Goal: Navigation & Orientation: Understand site structure

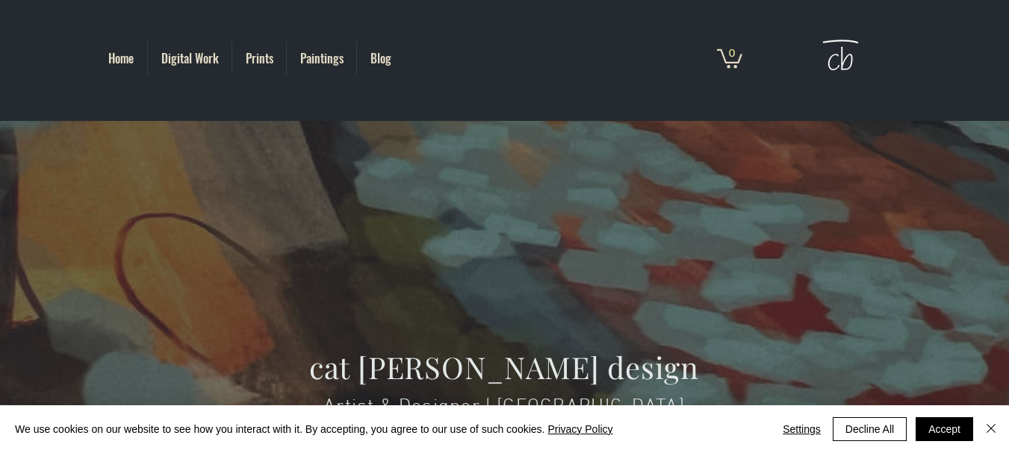
click at [267, 54] on p "Prints" at bounding box center [259, 58] width 43 height 33
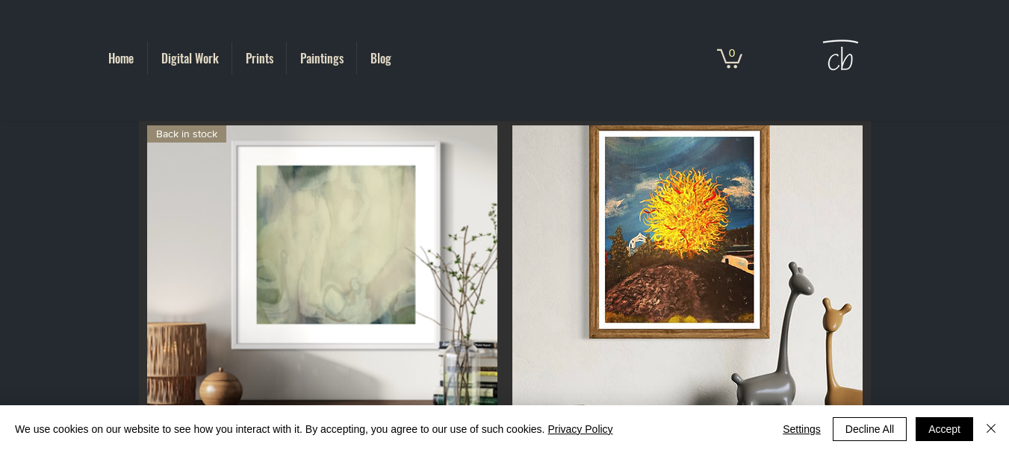
click at [328, 57] on p "Paintings" at bounding box center [322, 58] width 58 height 33
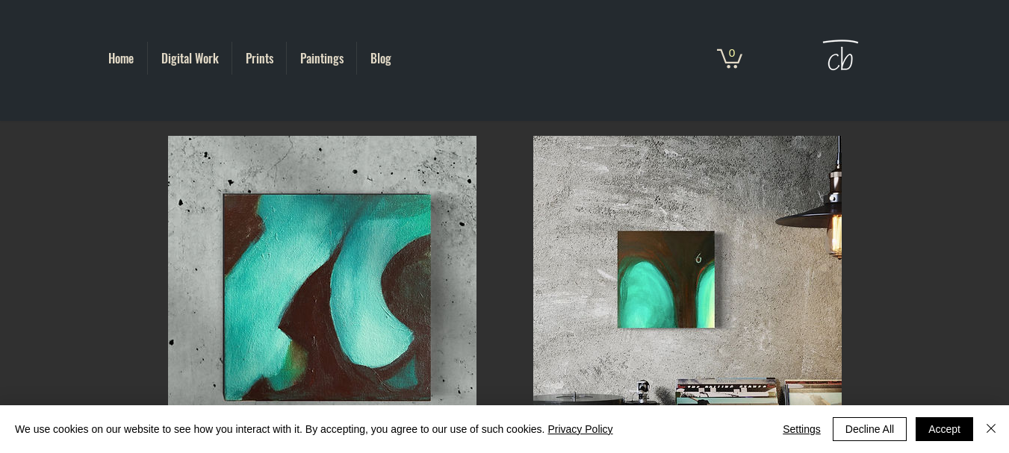
click at [171, 58] on p "Digital Work" at bounding box center [190, 58] width 72 height 33
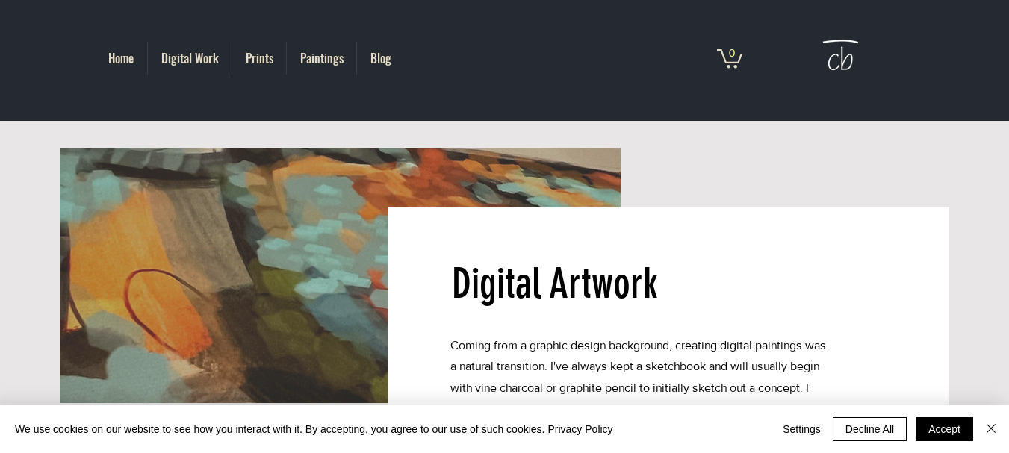
click at [120, 53] on p "Home" at bounding box center [121, 58] width 40 height 33
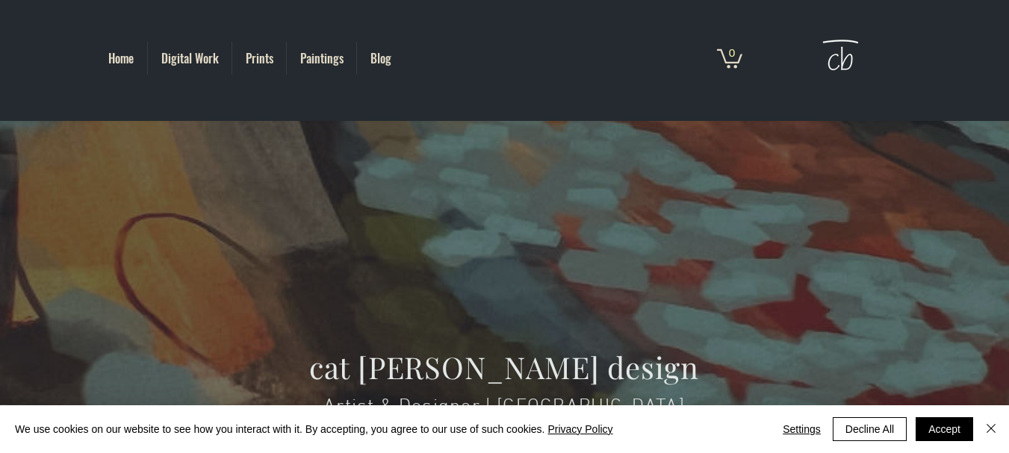
click at [381, 55] on p "Blog" at bounding box center [381, 58] width 36 height 33
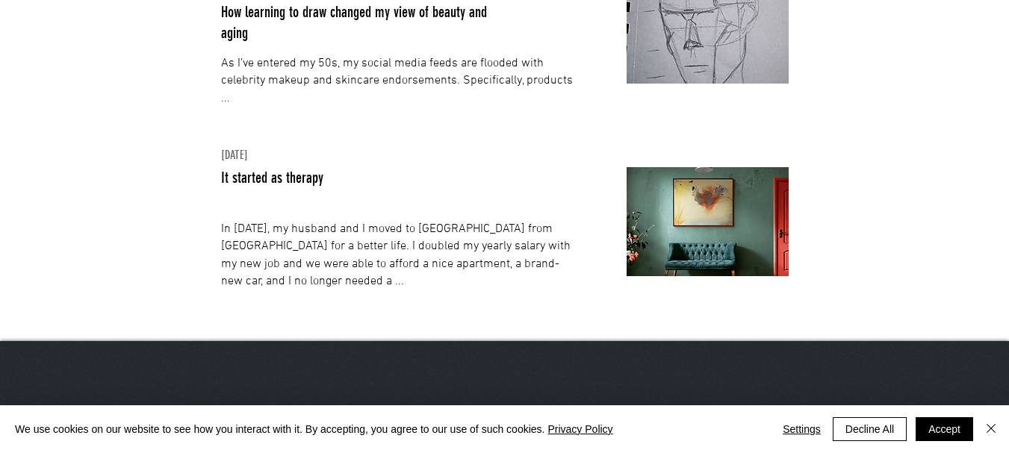
scroll to position [187, 0]
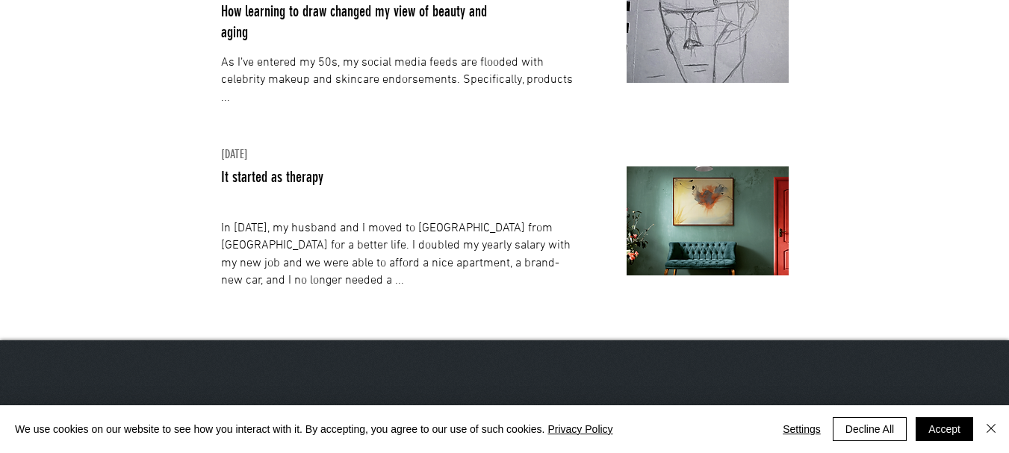
click at [298, 241] on link "In [DATE], my husband and I moved to [GEOGRAPHIC_DATA] from [GEOGRAPHIC_DATA] f…" at bounding box center [396, 254] width 350 height 67
